Goal: Register for event/course

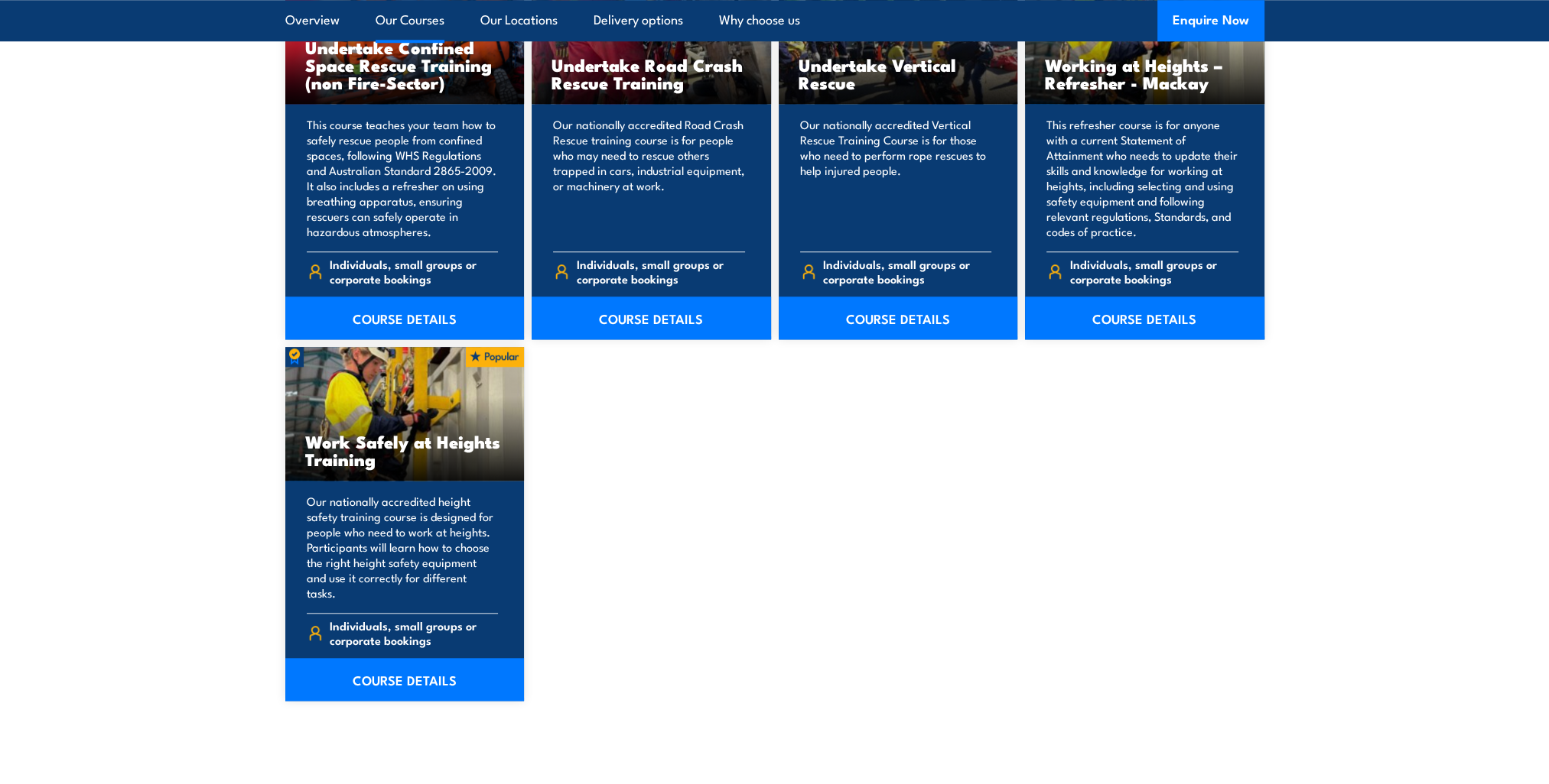
scroll to position [1758, 0]
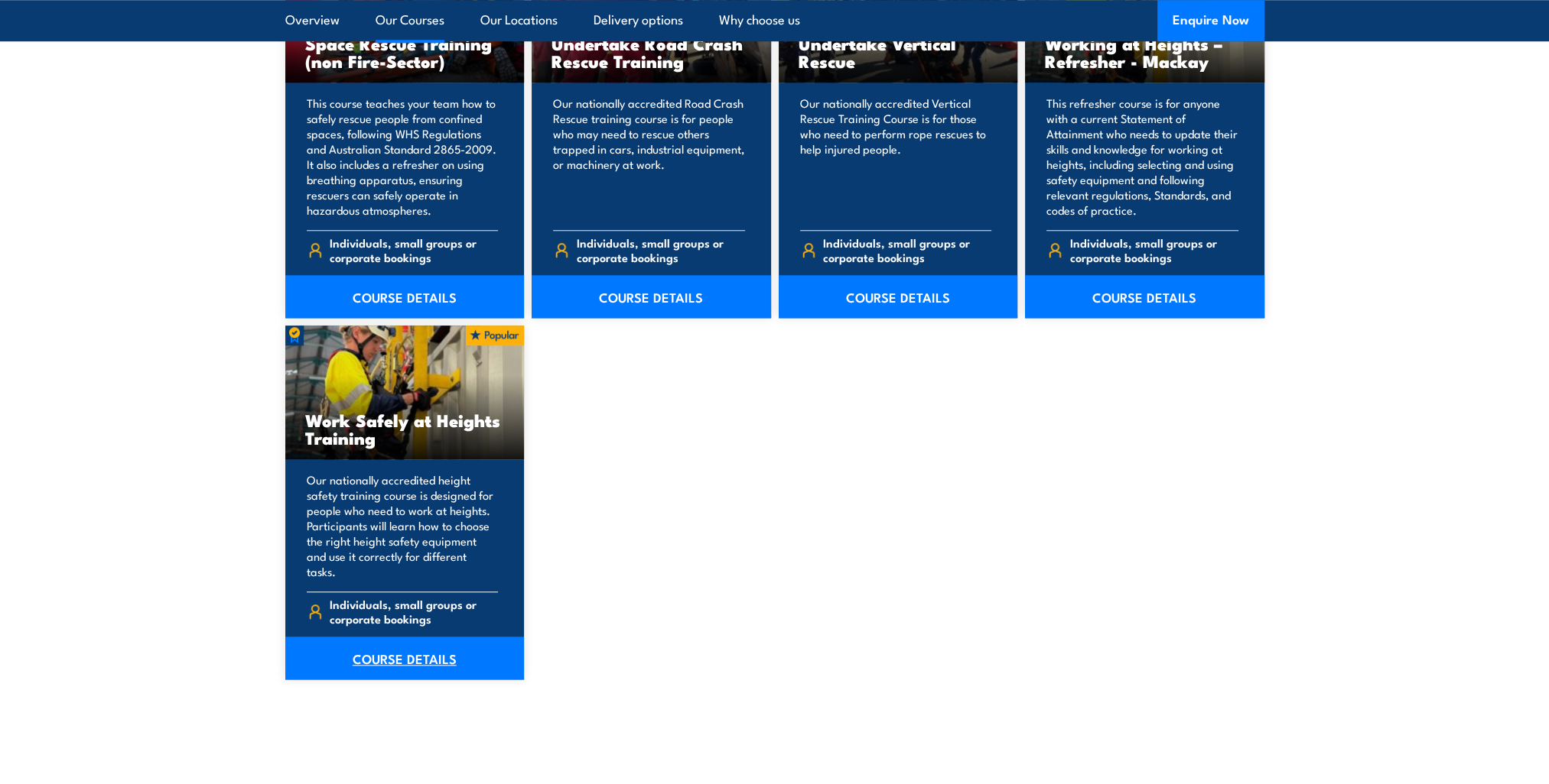
click at [398, 647] on link "COURSE DETAILS" at bounding box center [405, 658] width 240 height 43
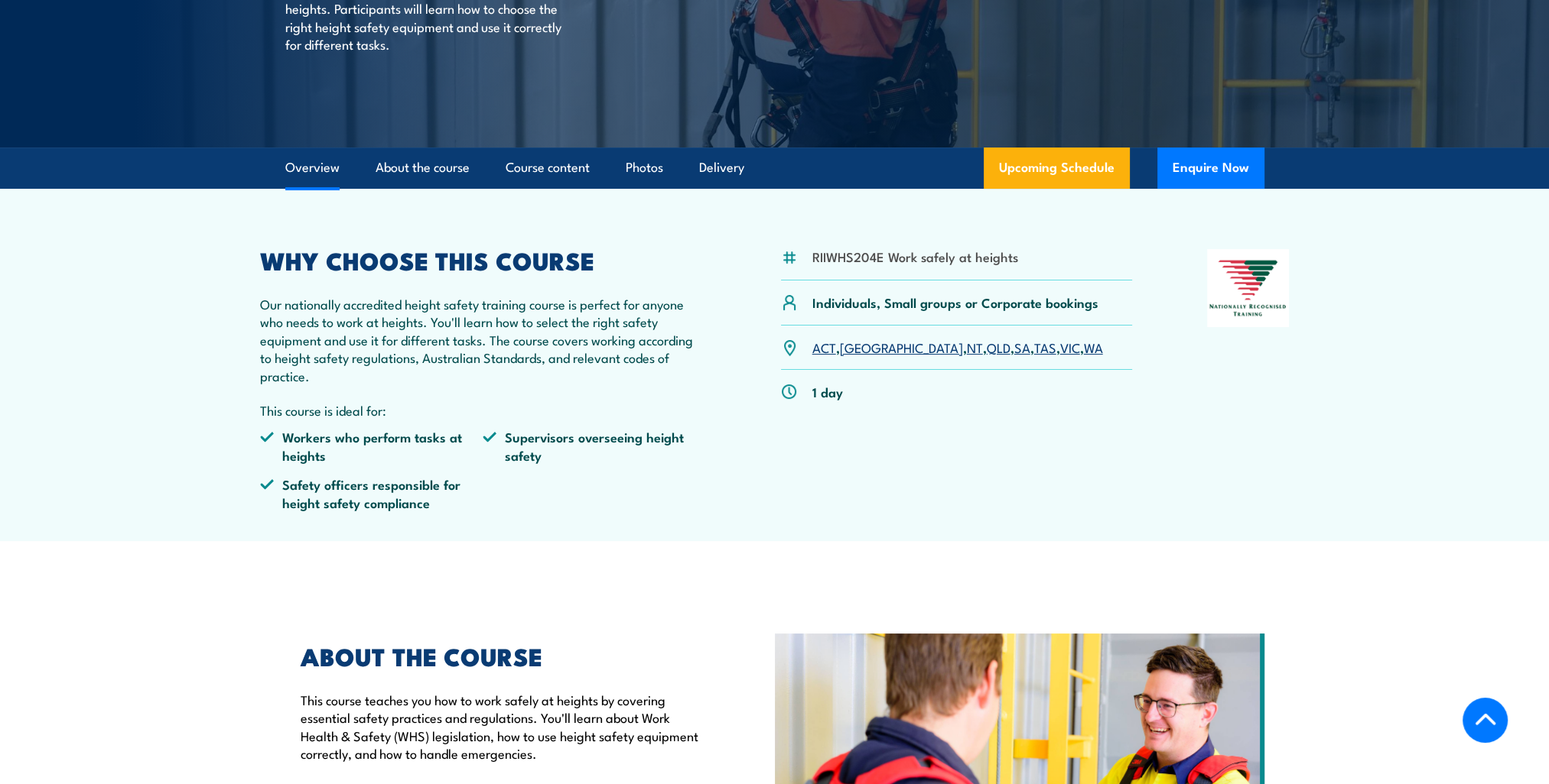
scroll to position [306, 0]
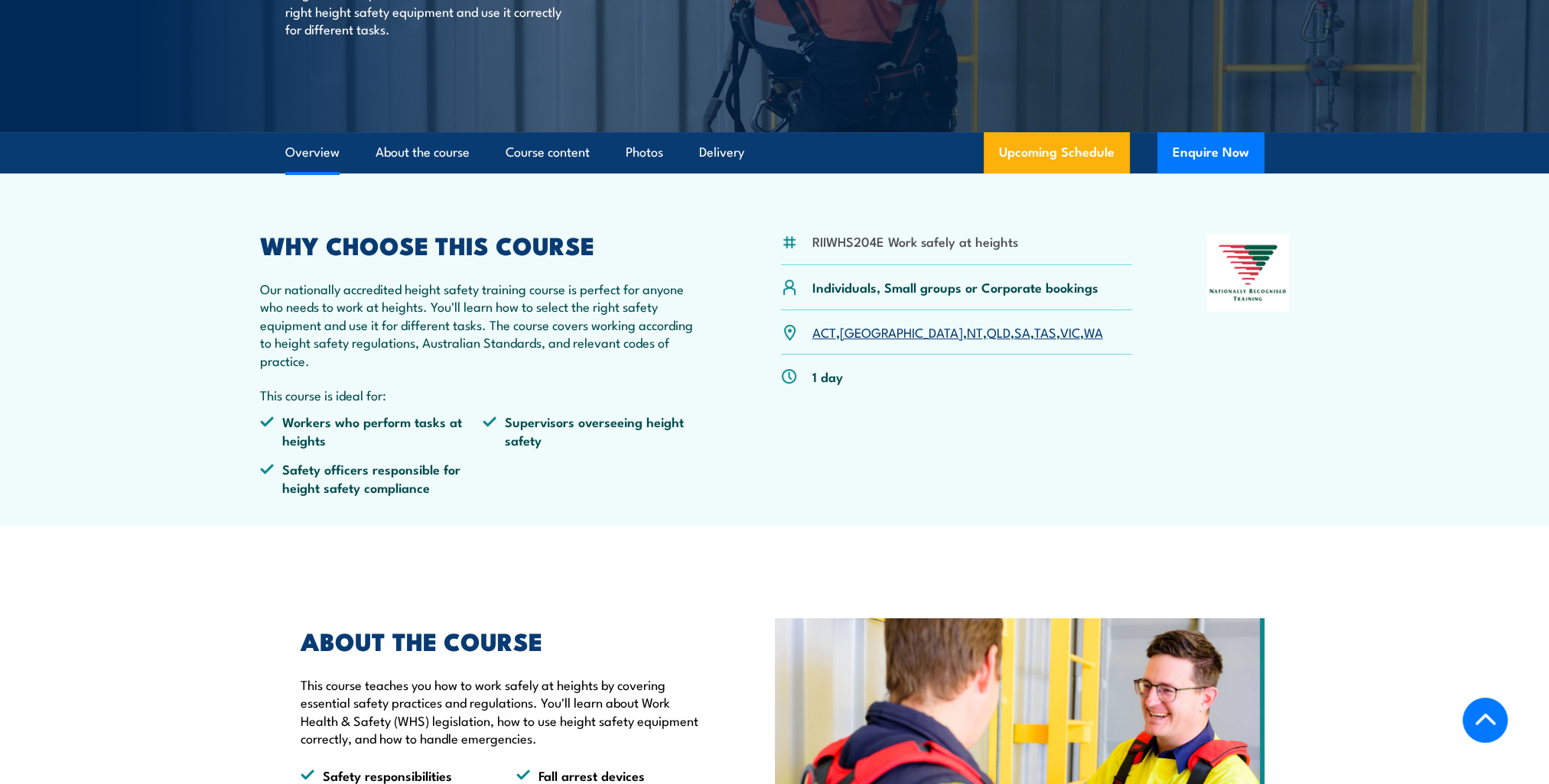
click at [987, 328] on link "QLD" at bounding box center [999, 332] width 23 height 18
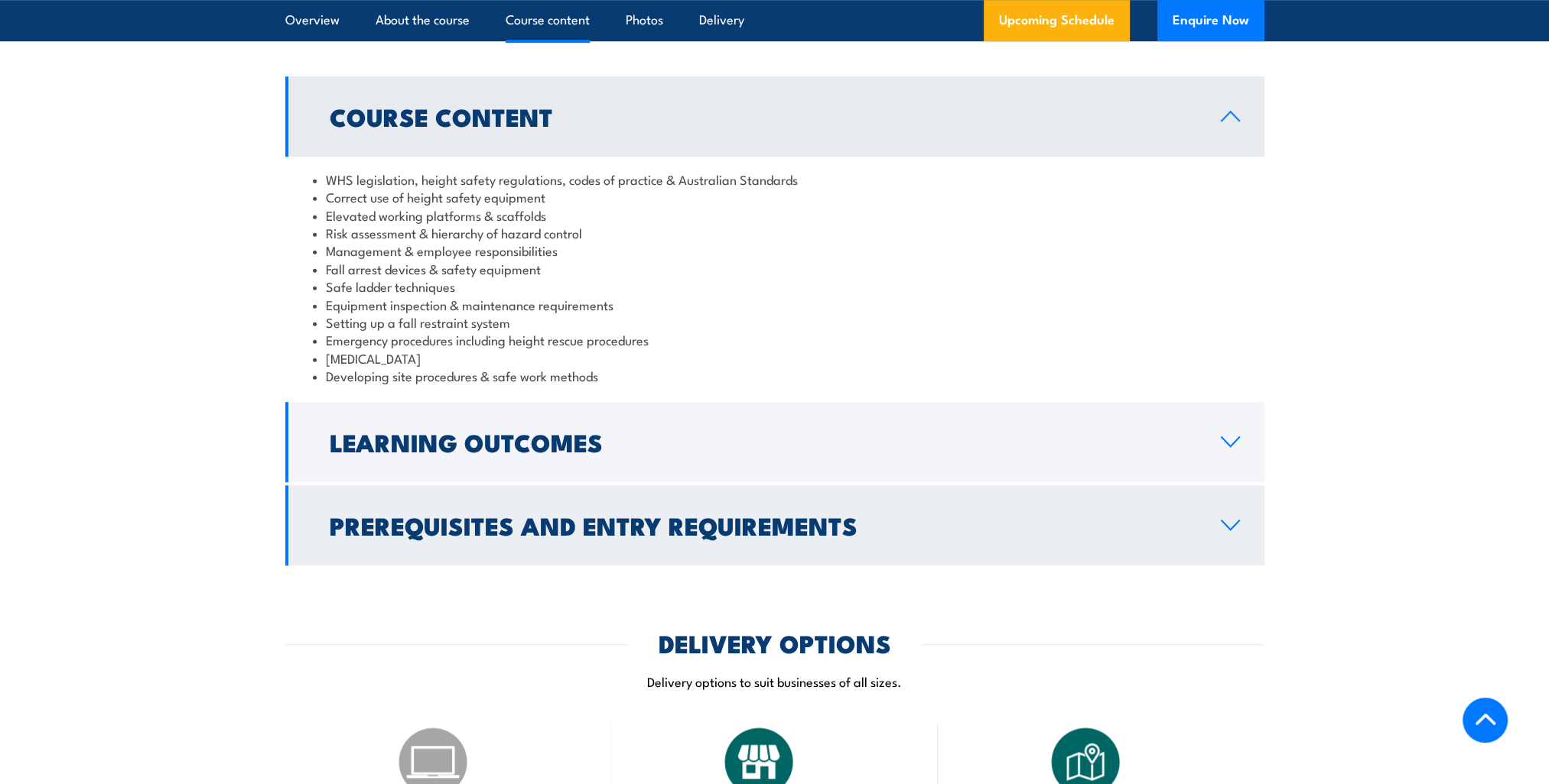
scroll to position [1224, 0]
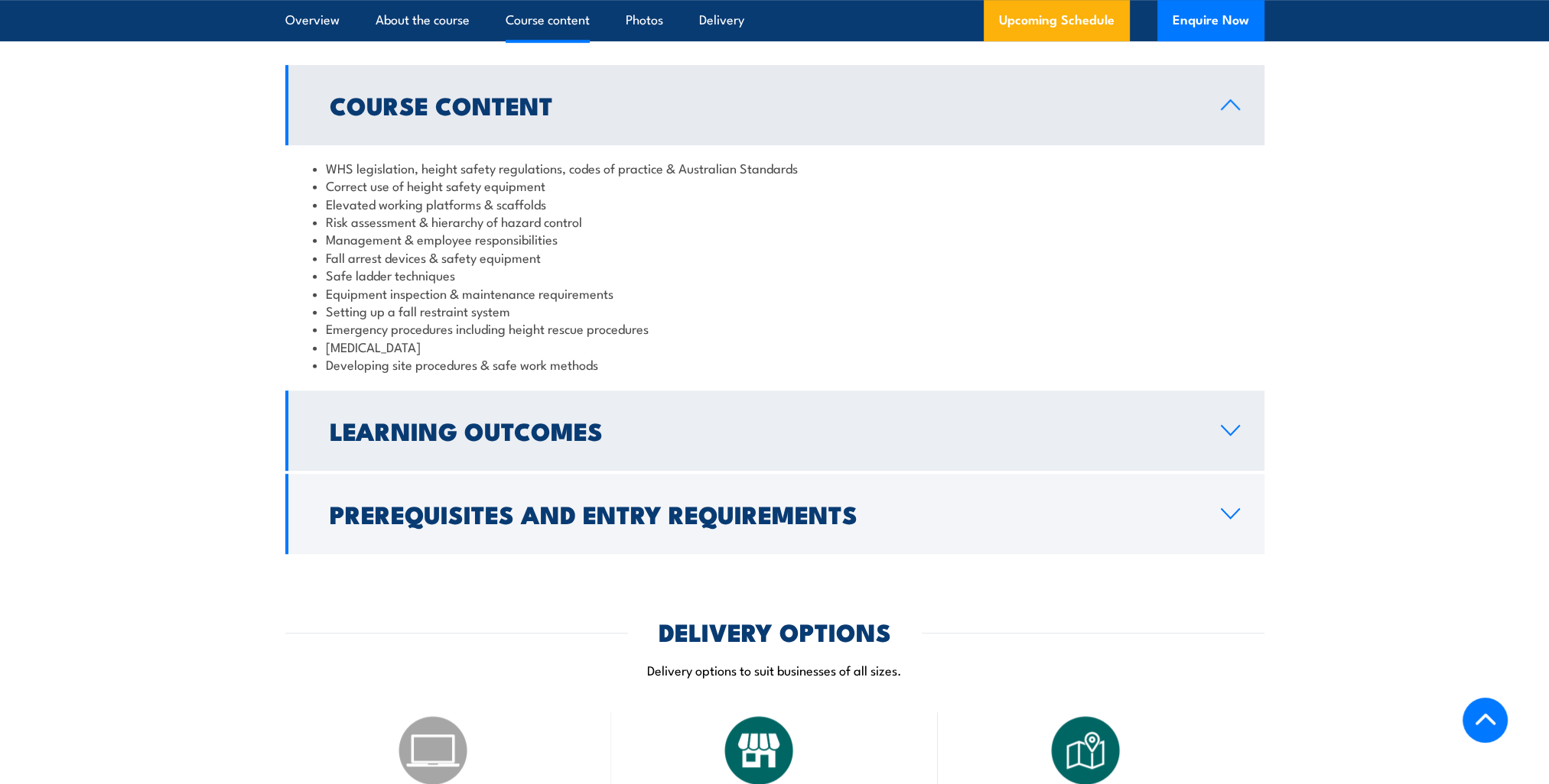
click at [1233, 433] on icon at bounding box center [1230, 431] width 21 height 13
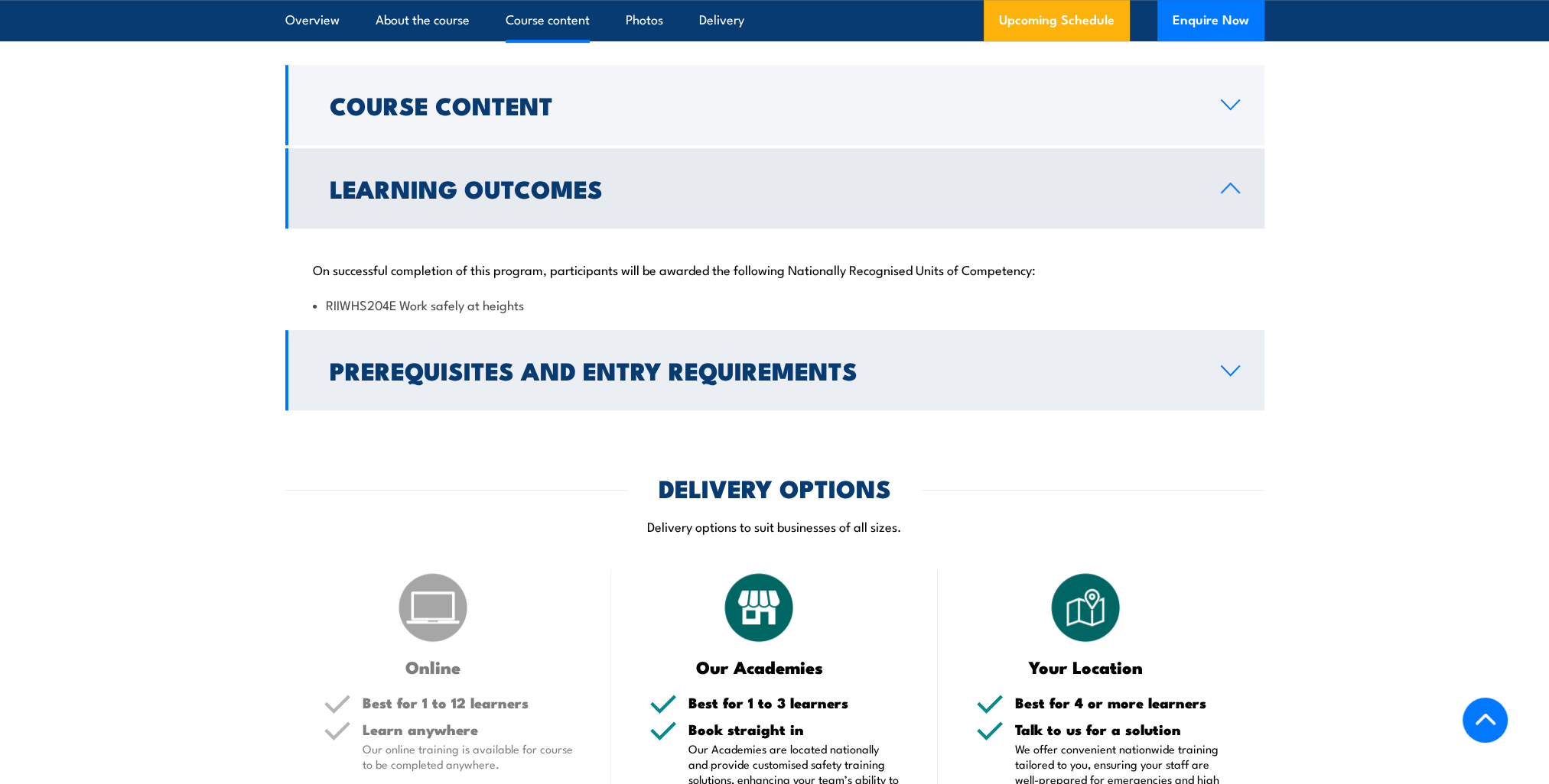
click at [1231, 370] on icon at bounding box center [1230, 371] width 21 height 13
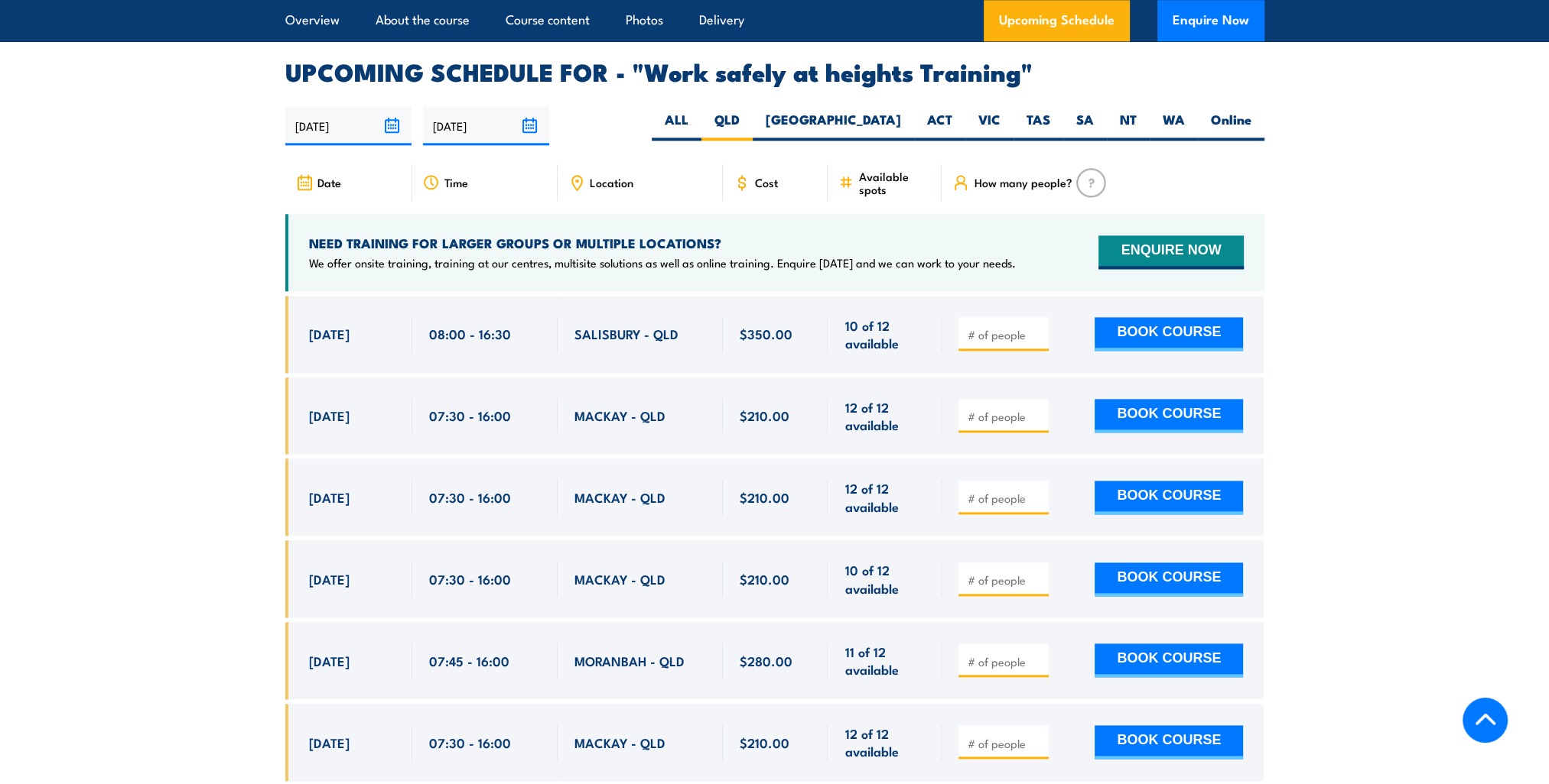
scroll to position [1912, 0]
